Goal: Task Accomplishment & Management: Manage account settings

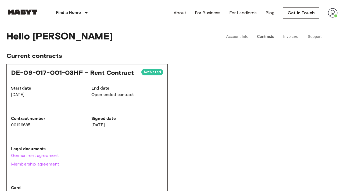
click at [25, 12] on img at bounding box center [22, 11] width 32 height 5
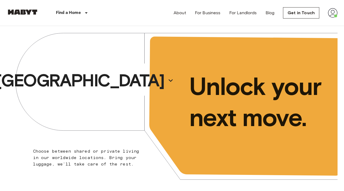
click at [329, 13] on img at bounding box center [333, 13] width 10 height 10
click at [321, 21] on li "Profile" at bounding box center [313, 23] width 54 height 10
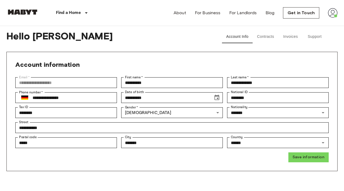
click at [262, 39] on button "Contracts" at bounding box center [266, 36] width 26 height 13
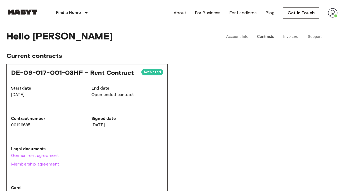
click at [293, 37] on button "Invoices" at bounding box center [290, 36] width 24 height 13
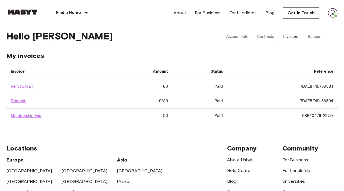
click at [241, 37] on button "Account Info" at bounding box center [237, 36] width 31 height 13
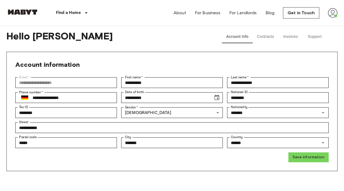
click at [263, 38] on button "Contracts" at bounding box center [266, 36] width 26 height 13
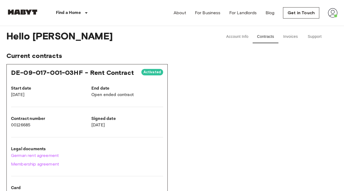
click at [294, 36] on button "Invoices" at bounding box center [290, 36] width 24 height 13
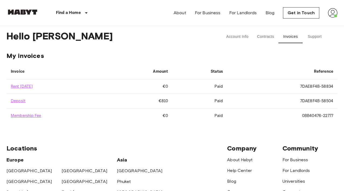
click at [315, 42] on button "Support" at bounding box center [315, 36] width 24 height 13
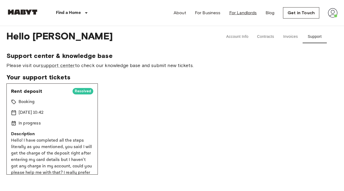
click at [248, 12] on link "For Landlords" at bounding box center [243, 13] width 28 height 6
click at [285, 35] on button "Invoices" at bounding box center [290, 36] width 24 height 13
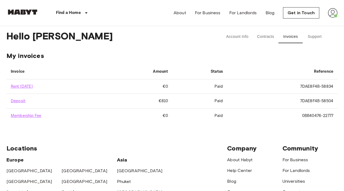
click at [262, 35] on button "Contracts" at bounding box center [266, 36] width 26 height 13
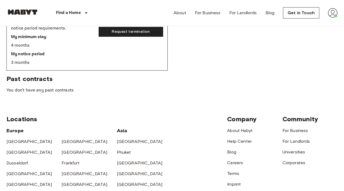
scroll to position [275, 0]
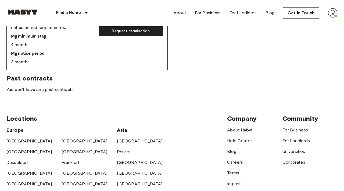
click at [218, 79] on span "Past contracts" at bounding box center [171, 78] width 331 height 8
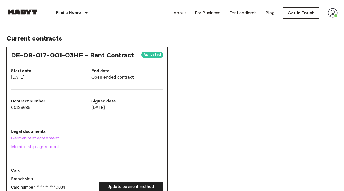
scroll to position [0, 0]
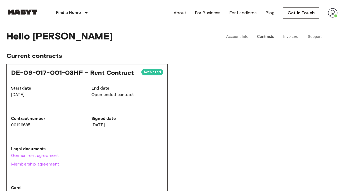
click at [247, 37] on button "Account Info" at bounding box center [237, 36] width 31 height 13
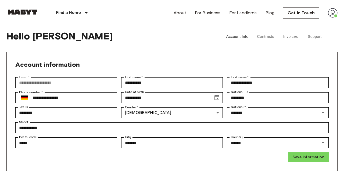
click at [259, 36] on button "Contracts" at bounding box center [266, 36] width 26 height 13
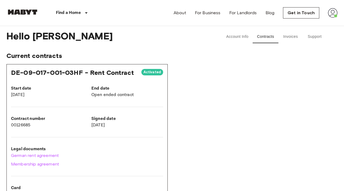
click at [295, 39] on button "Invoices" at bounding box center [290, 36] width 24 height 13
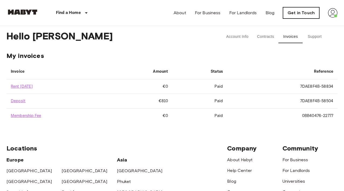
click at [309, 14] on link "Get in Touch" at bounding box center [301, 12] width 36 height 11
